Goal: Navigation & Orientation: Find specific page/section

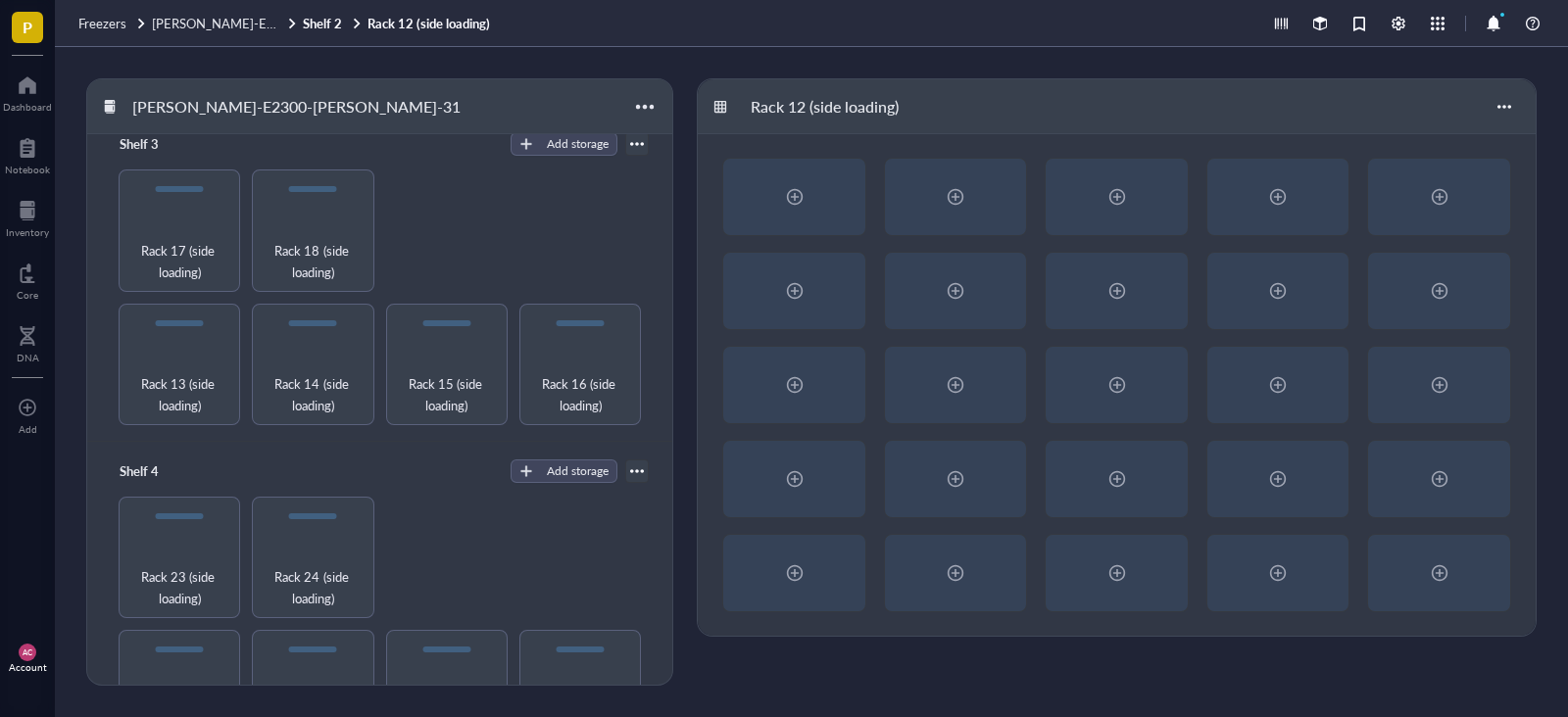
scroll to position [725, 0]
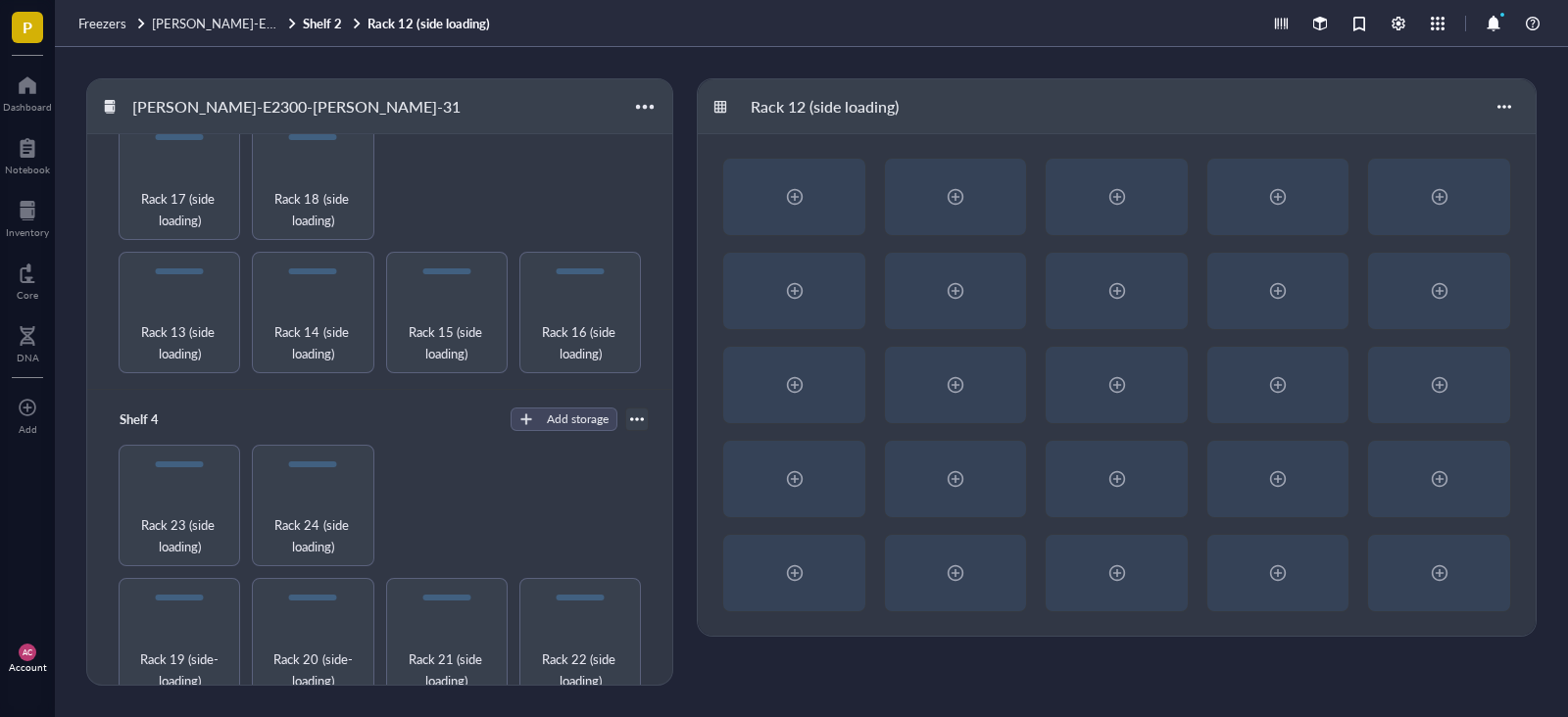
click at [339, 515] on span "Rack 24 (side loading)" at bounding box center [313, 536] width 104 height 43
click at [166, 520] on span "Rack 23 (side loading)" at bounding box center [179, 536] width 104 height 43
click at [288, 515] on span "Rack 24 (side loading)" at bounding box center [313, 536] width 104 height 43
click at [184, 648] on span "Rack 19 (side-loading)" at bounding box center [179, 669] width 104 height 43
click at [313, 651] on span "Rack 20 (side-loading)" at bounding box center [313, 669] width 104 height 43
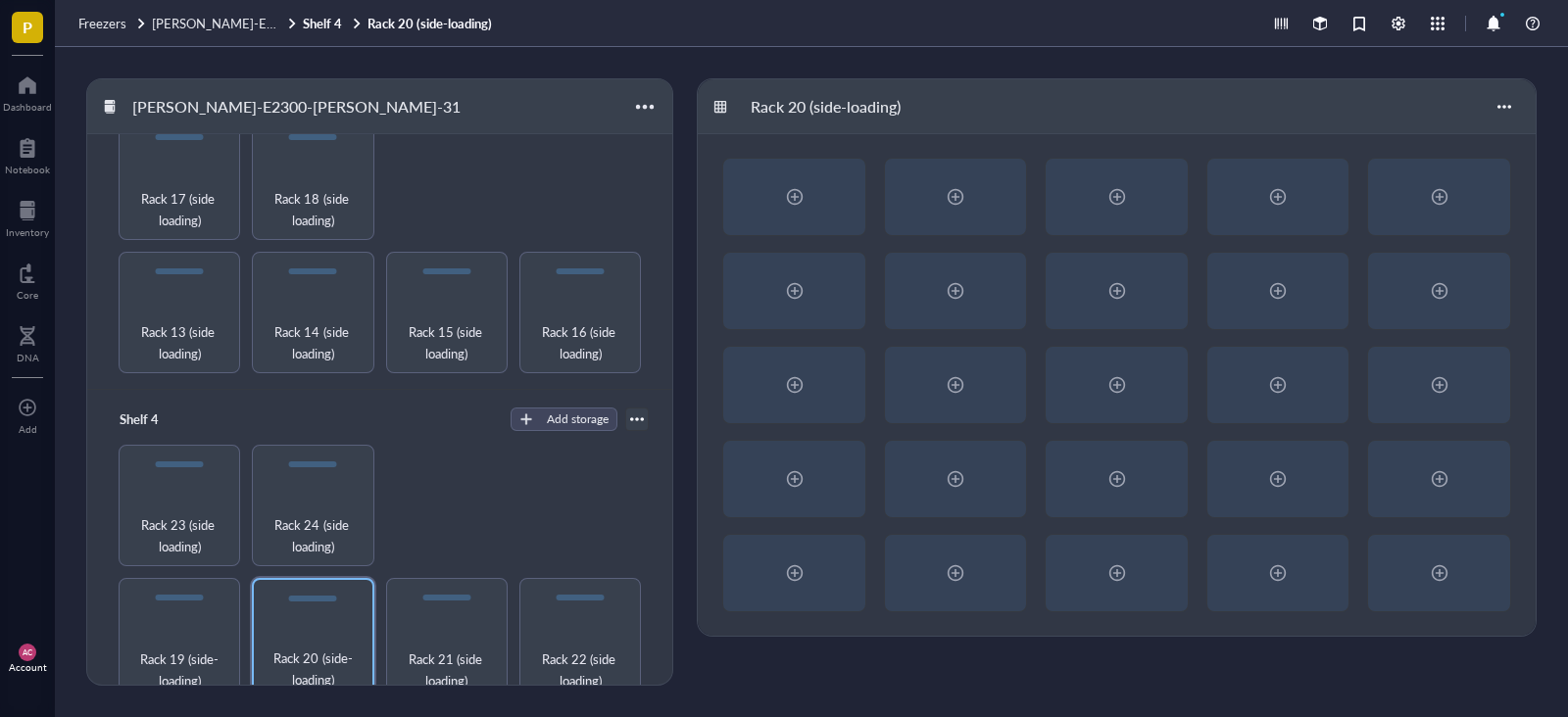
click at [291, 515] on span "Rack 24 (side loading)" at bounding box center [313, 536] width 104 height 43
click at [205, 495] on div "Rack 23 (side loading)" at bounding box center [179, 506] width 122 height 121
click at [173, 648] on span "Rack 19 (side-loading)" at bounding box center [179, 669] width 104 height 43
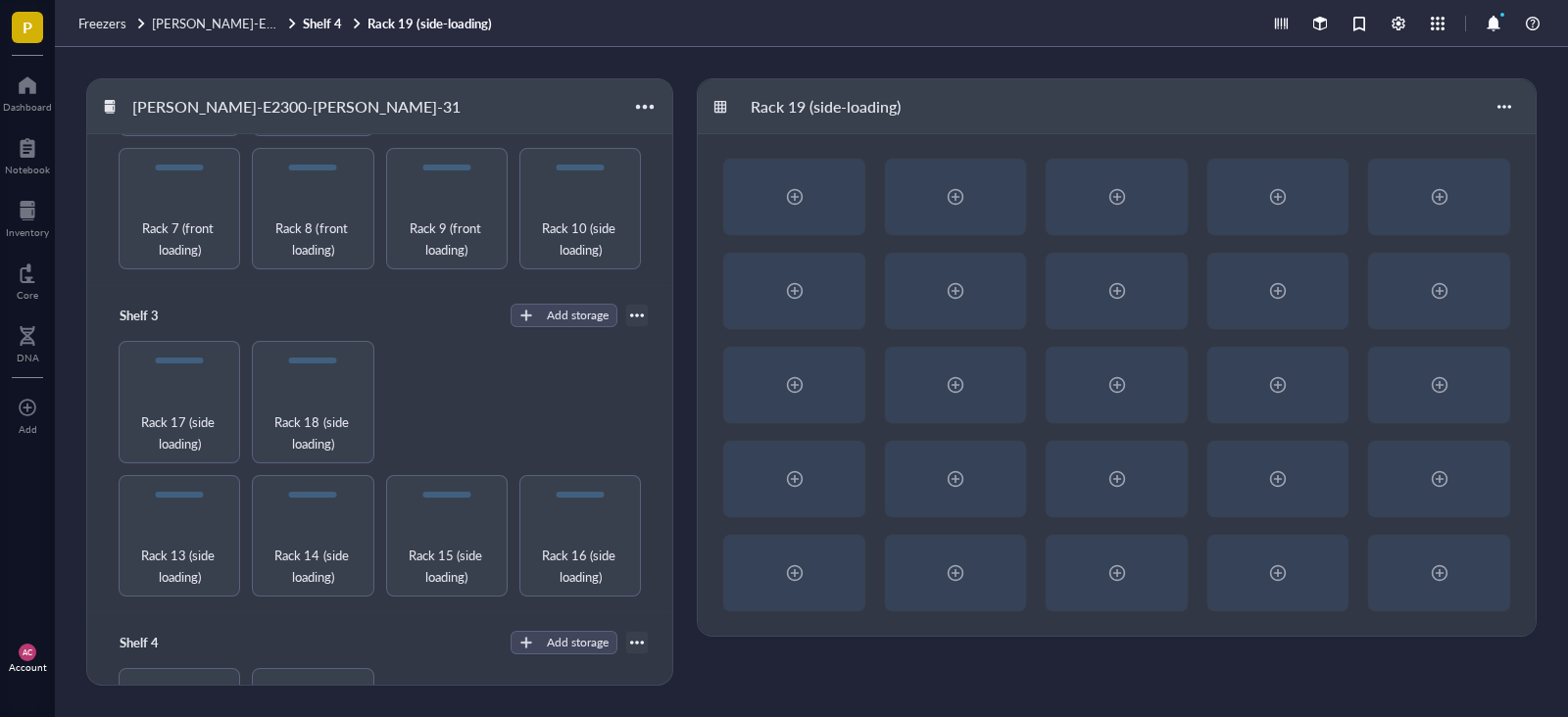
scroll to position [506, 0]
click at [160, 541] on span "Rack 13 (side loading)" at bounding box center [179, 562] width 104 height 43
click at [358, 541] on span "Rack 14 (side loading)" at bounding box center [313, 562] width 104 height 43
drag, startPoint x: 673, startPoint y: 389, endPoint x: 659, endPoint y: 499, distance: 110.9
click at [660, 502] on div "[PERSON_NAME]-E2300-[PERSON_NAME]-31 Shelf 1 Add storage Rack 1 (Front-loading)…" at bounding box center [384, 382] width 595 height 607
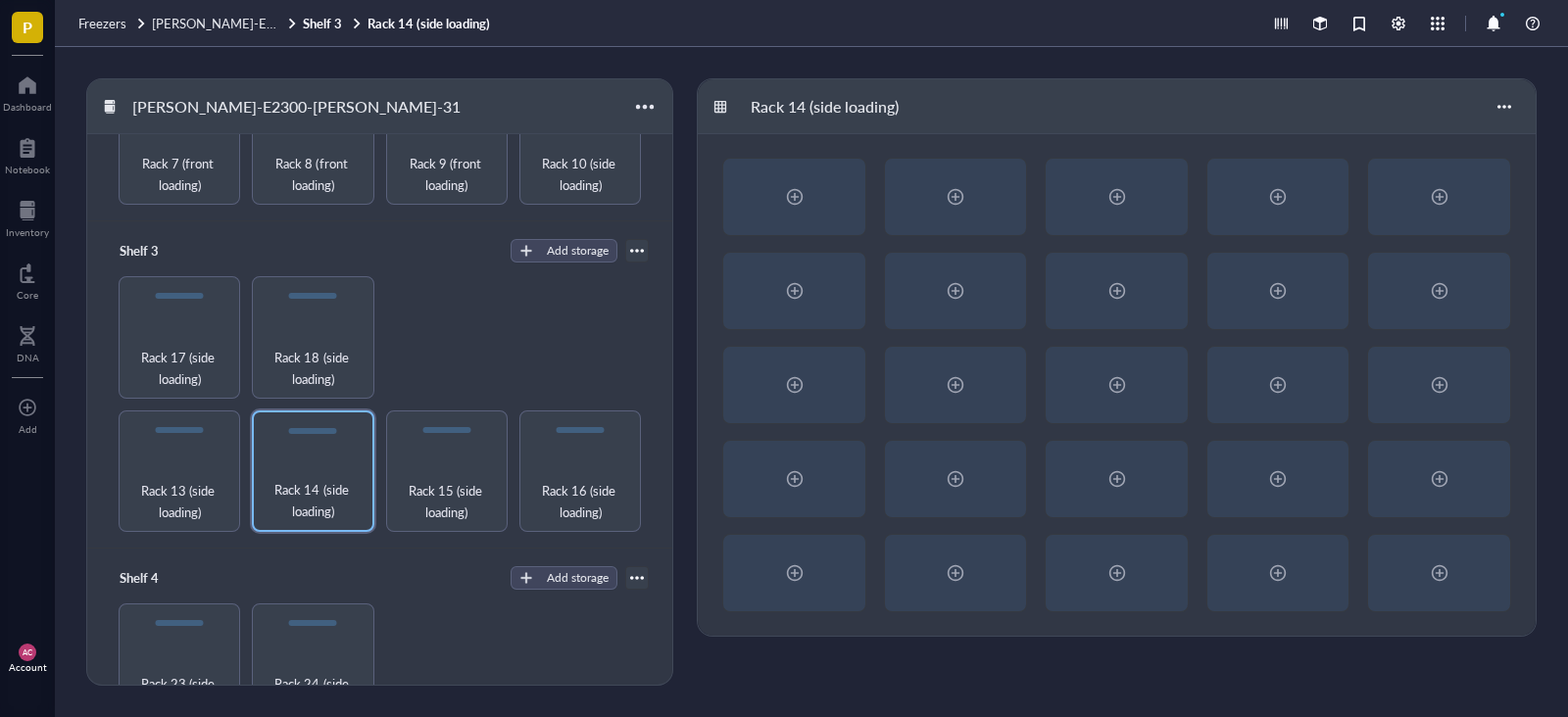
scroll to position [725, 0]
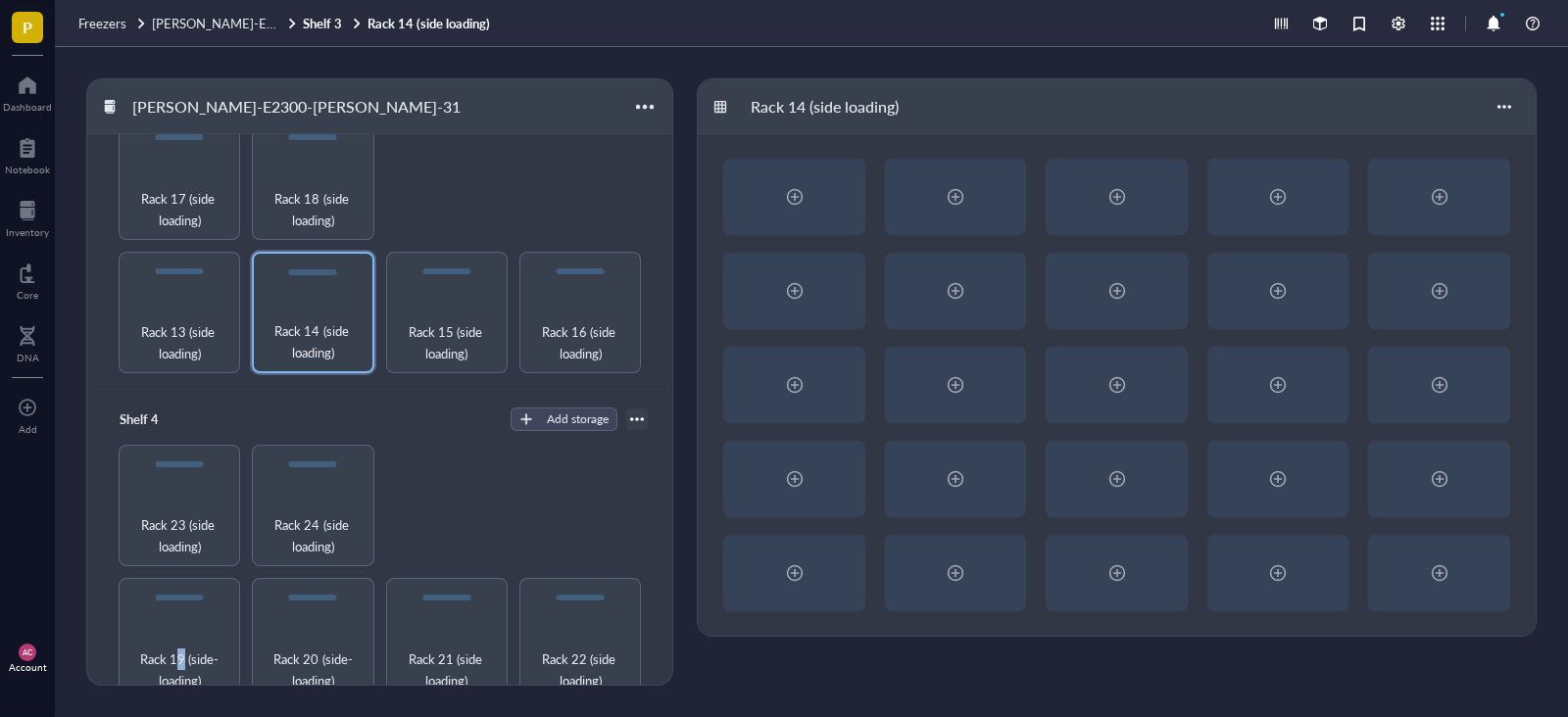
click at [179, 610] on div "Rack 19 (side-loading)" at bounding box center [179, 639] width 122 height 121
click at [312, 648] on span "Rack 20 (side-loading)" at bounding box center [313, 669] width 104 height 43
drag, startPoint x: 345, startPoint y: 523, endPoint x: 246, endPoint y: 517, distance: 99.2
click at [345, 522] on span "Rack 24 (side loading)" at bounding box center [313, 536] width 104 height 43
click at [155, 518] on span "Rack 23 (side loading)" at bounding box center [179, 536] width 104 height 43
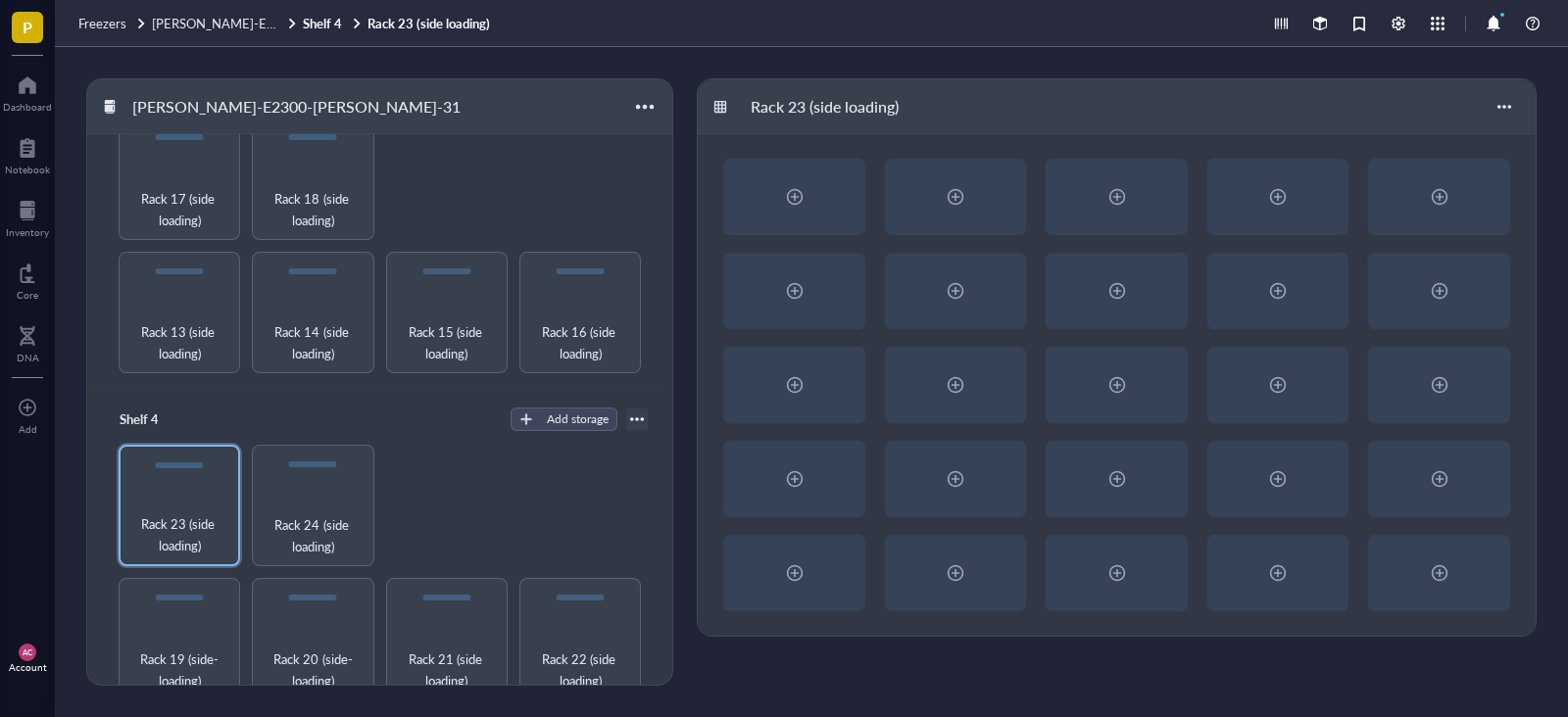
click at [155, 344] on span "Rack 13 (side loading)" at bounding box center [179, 343] width 104 height 43
click at [336, 336] on span "Rack 14 (side loading)" at bounding box center [313, 343] width 104 height 43
click at [406, 333] on span "Rack 15 (side loading)" at bounding box center [447, 343] width 104 height 43
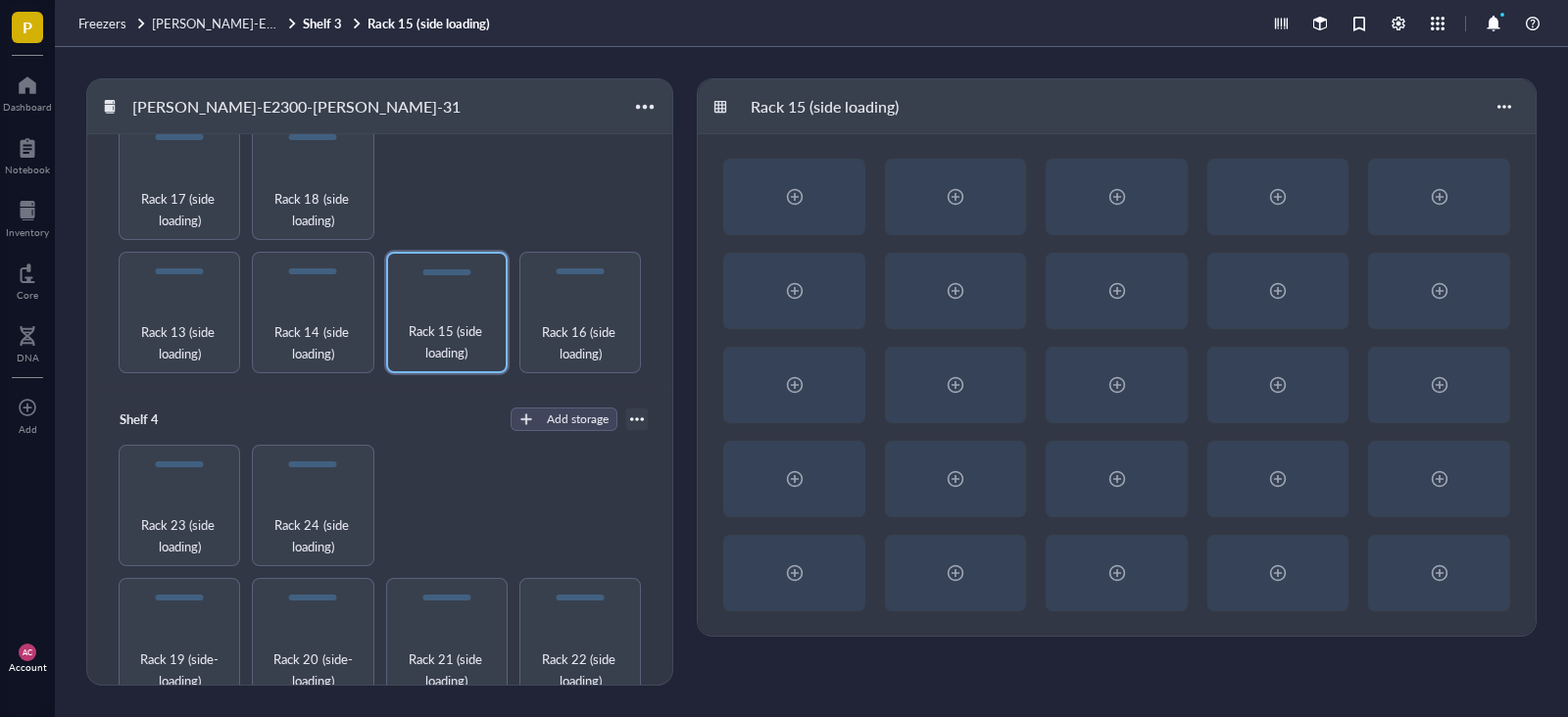
click at [528, 324] on span "Rack 16 (side loading)" at bounding box center [580, 343] width 104 height 43
